Goal: Check status: Check status

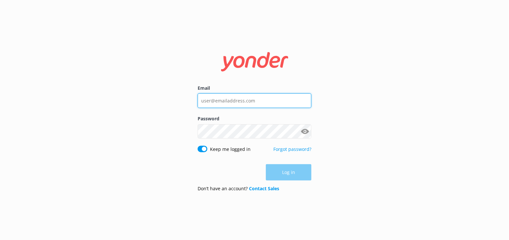
type input "[EMAIL_ADDRESS][DOMAIN_NAME]"
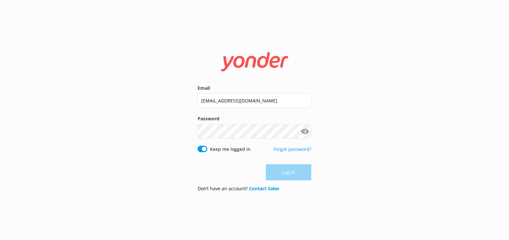
click at [286, 170] on div "Log in" at bounding box center [255, 172] width 114 height 16
click at [284, 174] on button "Log in" at bounding box center [288, 172] width 45 height 16
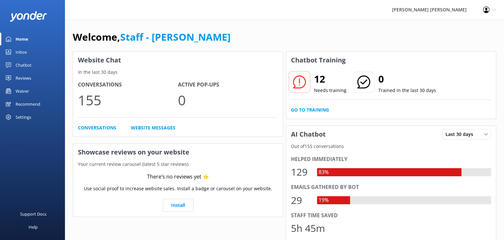
click at [30, 91] on link "Waiver" at bounding box center [32, 90] width 65 height 13
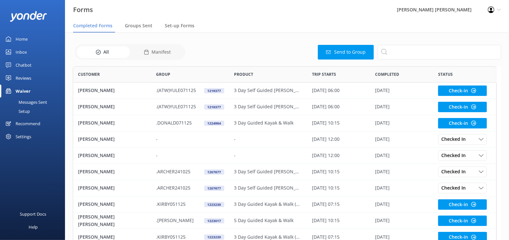
scroll to position [174, 419]
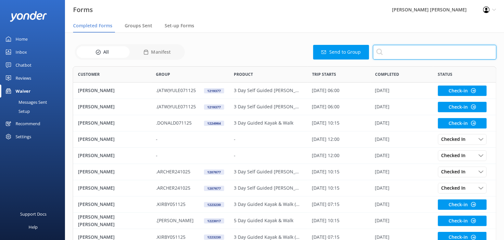
click at [396, 49] on input "text" at bounding box center [434, 52] width 123 height 15
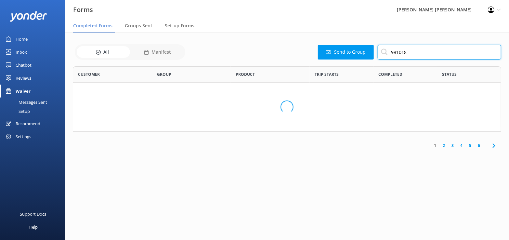
scroll to position [5, 5]
drag, startPoint x: 417, startPoint y: 51, endPoint x: 392, endPoint y: 55, distance: 24.9
click at [392, 55] on input "981018" at bounding box center [439, 52] width 123 height 15
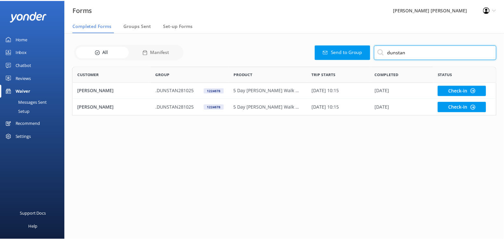
scroll to position [44, 424]
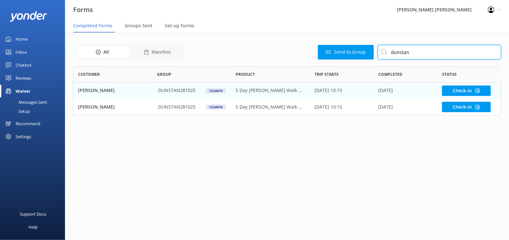
type input "dunstan"
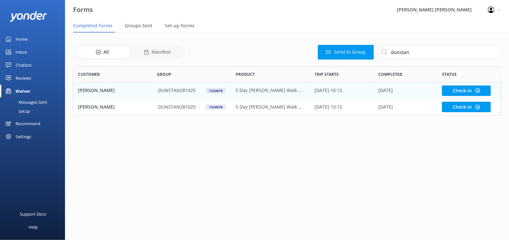
click at [98, 90] on p "CAROLYN DUNSTAN" at bounding box center [96, 90] width 37 height 7
